Goal: Contribute content: Contribute content

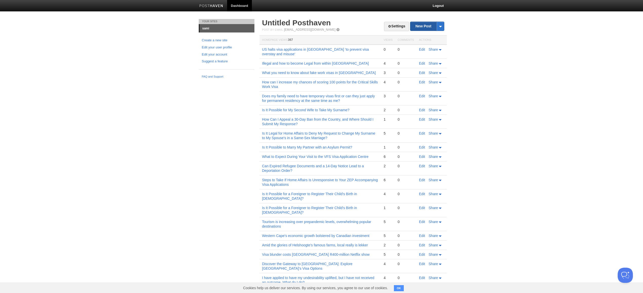
click at [428, 27] on link "New Post" at bounding box center [427, 26] width 34 height 9
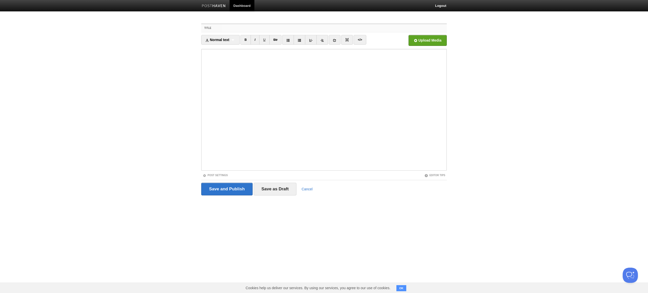
click at [334, 28] on input "Title" at bounding box center [334, 28] width 225 height 8
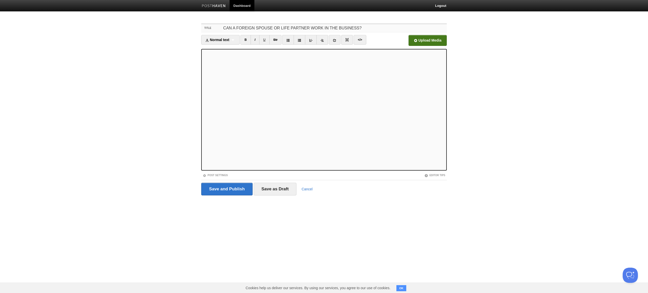
type input "CAN A FOREIGN SPOUSE OR LIFE PARTNER WORK IN THE BUSINESS?"
click at [428, 40] on input "file" at bounding box center [274, 42] width 383 height 26
click at [227, 189] on input "Save and Publish" at bounding box center [226, 188] width 51 height 13
